Goal: Obtain resource: Obtain resource

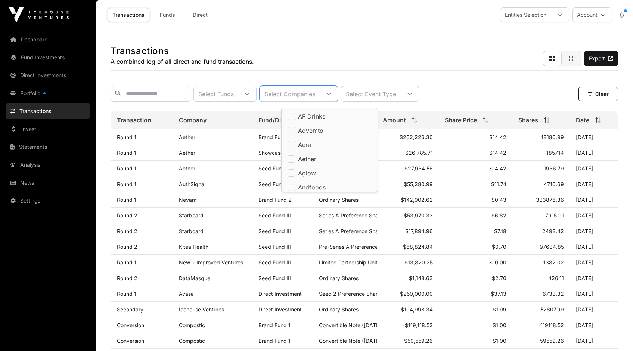
scroll to position [8, 5]
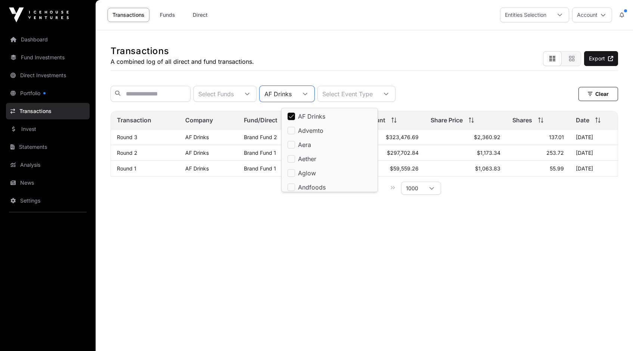
click at [250, 223] on main "Transactions A combined log of all direct and fund transactions. Export Select …" at bounding box center [364, 205] width 537 height 351
click at [307, 94] on icon at bounding box center [304, 93] width 5 height 5
click at [296, 94] on div "AF Drinks" at bounding box center [278, 93] width 36 height 15
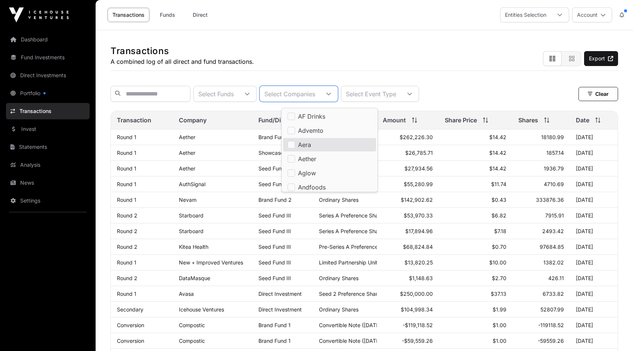
scroll to position [154, 0]
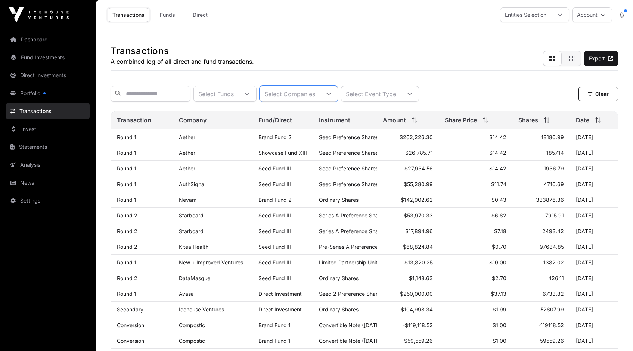
click at [331, 94] on icon at bounding box center [328, 93] width 5 height 5
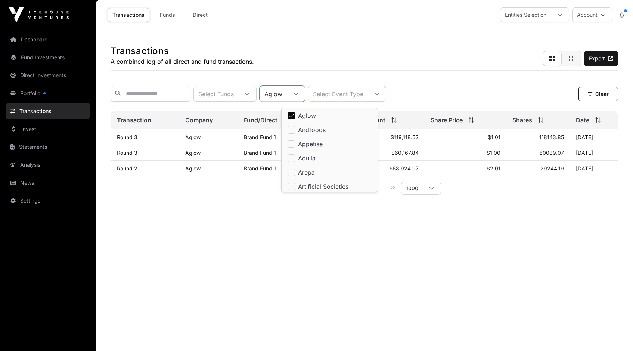
scroll to position [59, 0]
click at [277, 43] on div "Transactions A combined log of all direct and fund transactions. Export" at bounding box center [363, 50] width 507 height 41
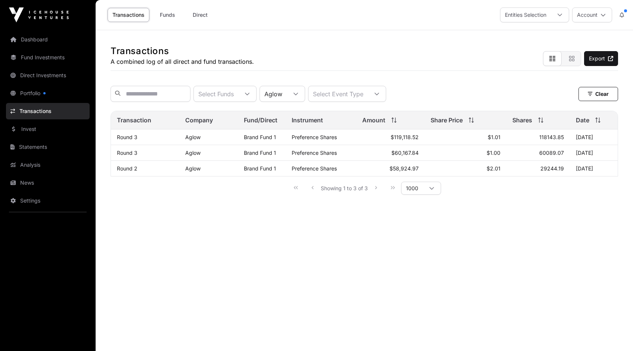
click at [191, 140] on link "Aglow" at bounding box center [192, 137] width 15 height 6
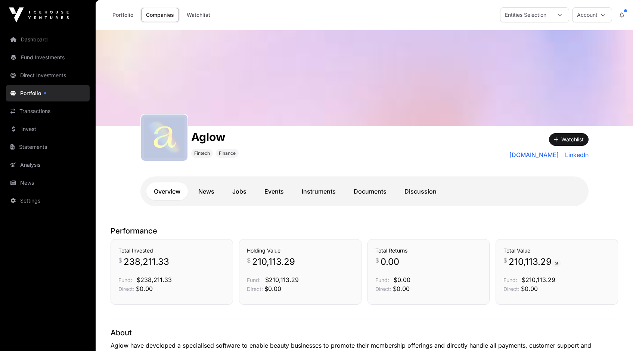
click at [206, 191] on link "News" at bounding box center [206, 191] width 31 height 18
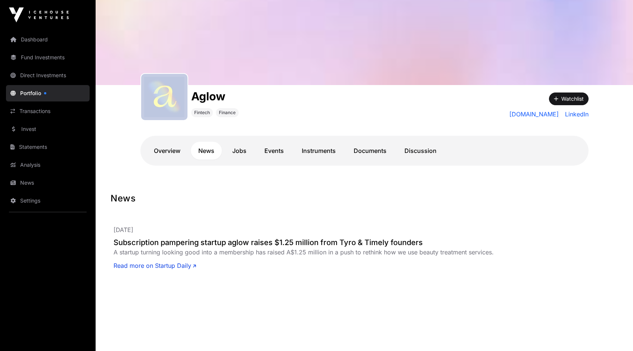
scroll to position [49, 0]
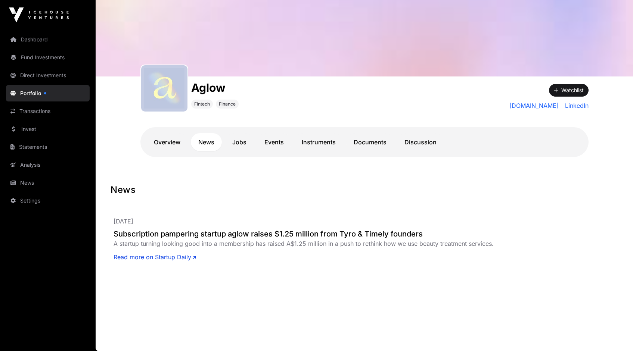
click at [241, 143] on link "Jobs" at bounding box center [239, 142] width 29 height 18
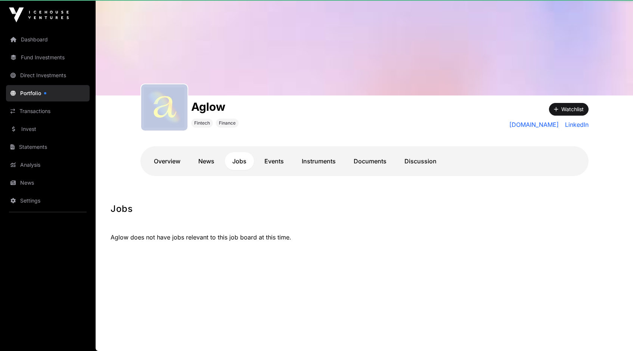
click at [275, 142] on div "Aglow Fintech Finance Watchlist [DOMAIN_NAME] LinkedIn Overview News Jobs Event…" at bounding box center [364, 142] width 478 height 93
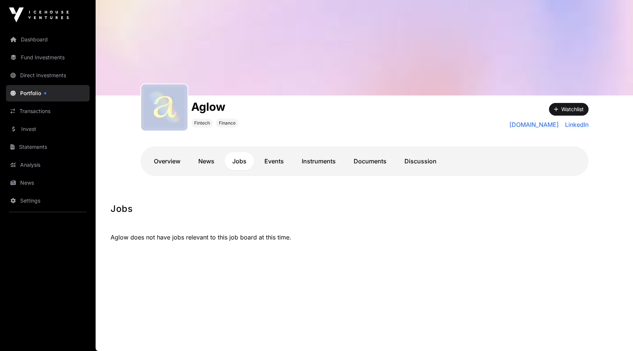
click at [275, 169] on link "Events" at bounding box center [274, 161] width 34 height 18
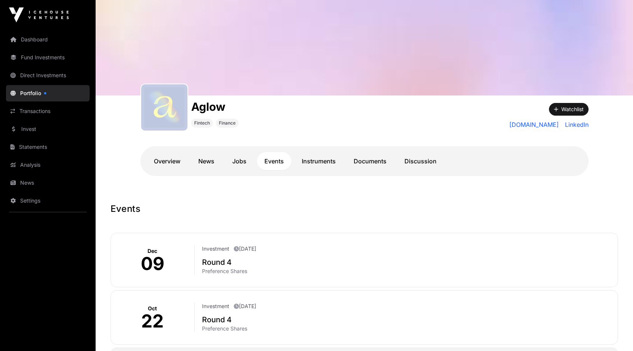
click at [312, 157] on link "Instruments" at bounding box center [318, 161] width 49 height 18
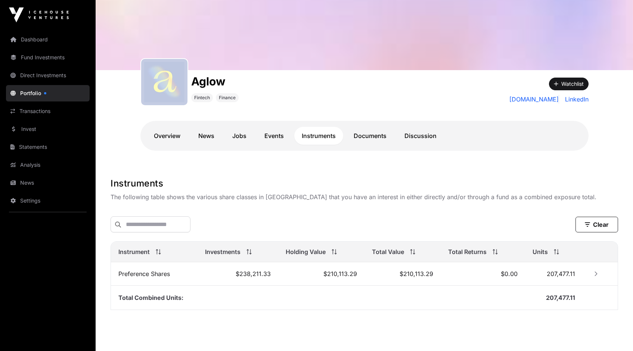
scroll to position [71, 0]
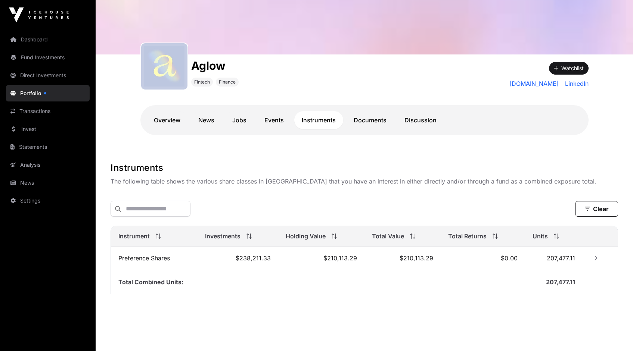
click at [372, 119] on link "Documents" at bounding box center [370, 120] width 48 height 18
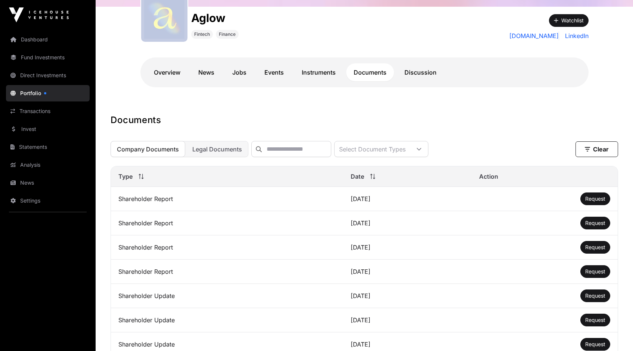
scroll to position [124, 0]
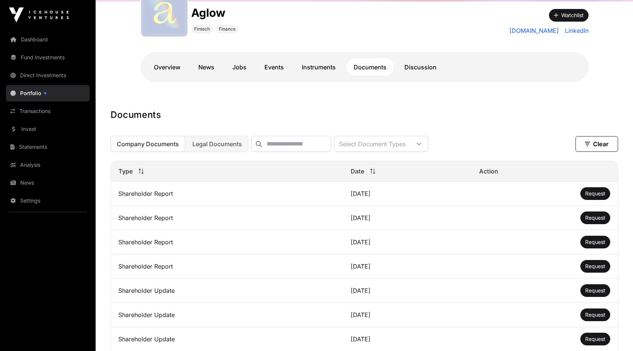
click at [595, 197] on span "Request" at bounding box center [595, 193] width 20 height 6
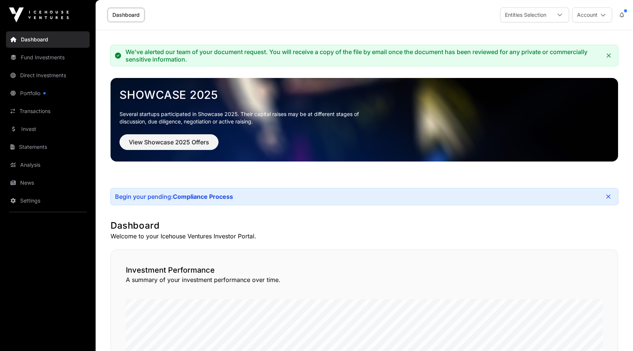
click at [38, 38] on link "Dashboard" at bounding box center [48, 39] width 84 height 16
